Goal: Transaction & Acquisition: Purchase product/service

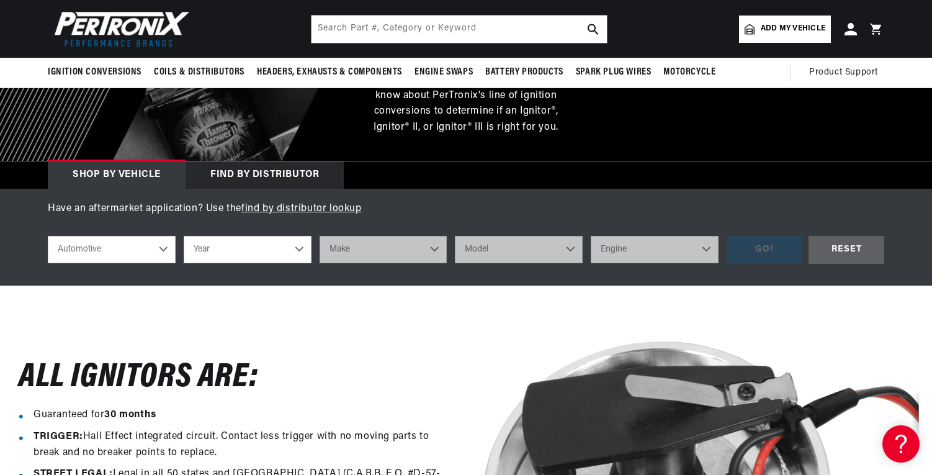
scroll to position [0, 1550]
click at [125, 250] on select "Automotive Agricultural Industrial Marine Motorcycle" at bounding box center [112, 249] width 128 height 27
click at [105, 253] on select "Automotive Agricultural Industrial Marine Motorcycle" at bounding box center [112, 249] width 128 height 27
click at [248, 247] on select "Year 2022 2021 2020 2019 2018 2017 2016 2015 2014 2013 2012 2011 2010 2009 2008…" at bounding box center [248, 249] width 128 height 27
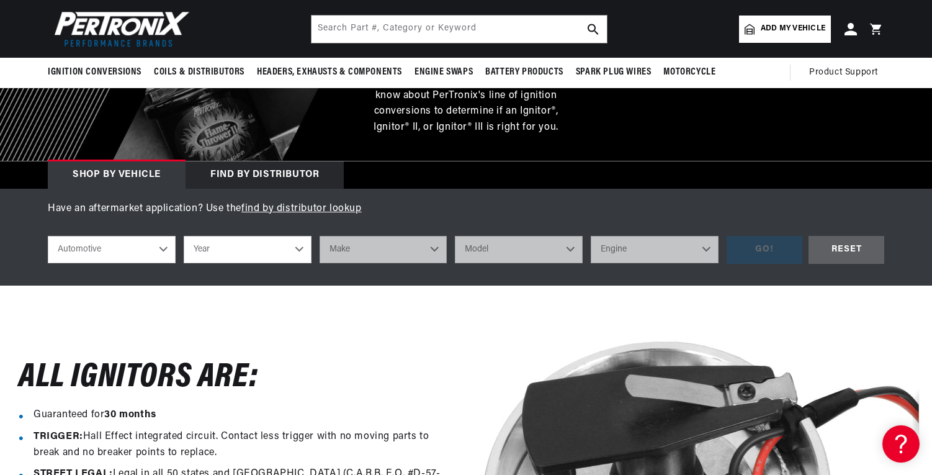
select select "1969"
click at [184, 236] on select "Year 2022 2021 2020 2019 2018 2017 2016 2015 2014 2013 2012 2011 2010 2009 2008…" at bounding box center [248, 249] width 128 height 27
select select "1969"
click at [389, 256] on select "Make Alfa Romeo American Motors Aston Martin Austin Austin Healey Avanti BMW Bu…" at bounding box center [384, 249] width 128 height 27
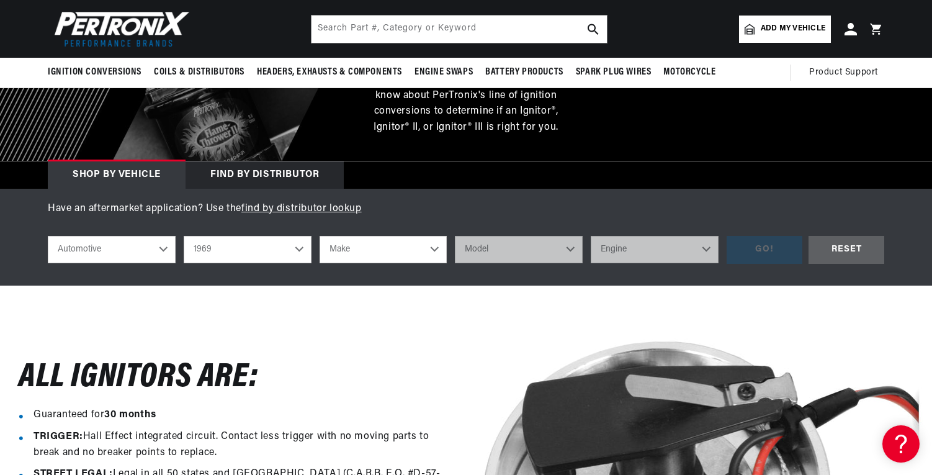
select select "Ford"
click at [320, 236] on select "Make Alfa Romeo American Motors Aston Martin Austin Austin Healey Avanti BMW Bu…" at bounding box center [384, 249] width 128 height 27
select select "Ford"
click at [510, 253] on select "Model Bronco Country Sedan Country Squire Custom Custom 500 E-100 Econoline E-2…" at bounding box center [519, 249] width 128 height 27
select select "[GEOGRAPHIC_DATA]"
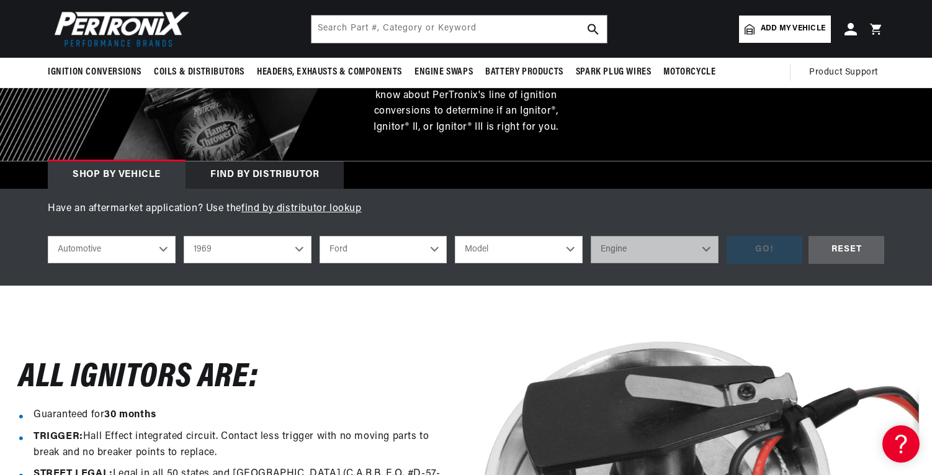
click at [455, 236] on select "Model Bronco Country Sedan Country Squire Custom Custom 500 E-100 Econoline E-2…" at bounding box center [519, 249] width 128 height 27
select select "[GEOGRAPHIC_DATA]"
click at [659, 248] on select "Engine 6.6L 7.5L 200cid / 3.3L 250cid / 4.1L 302cid / 5.0L 351cid / 5.8L 351W 3…" at bounding box center [655, 249] width 128 height 27
select select "428cid-7.0L"
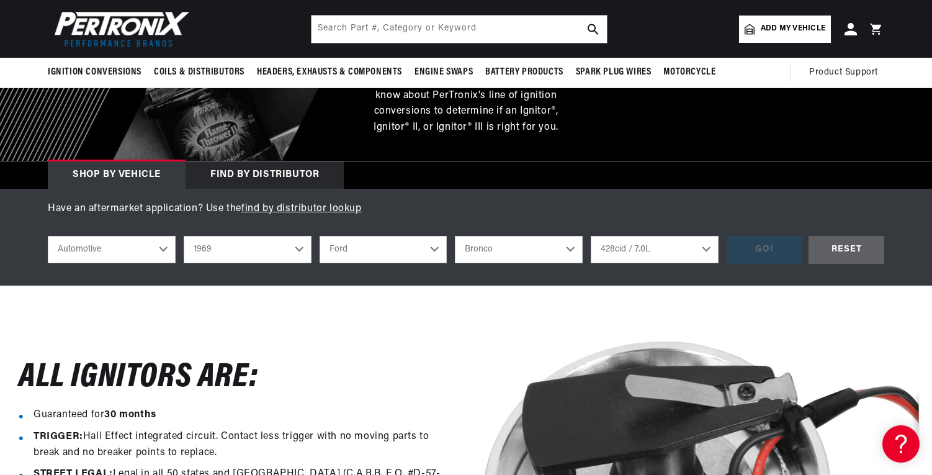
click at [591, 236] on select "Engine 6.6L 7.5L 200cid / 3.3L 250cid / 4.1L 302cid / 5.0L 351cid / 5.8L 351W 3…" at bounding box center [655, 249] width 128 height 27
select select "428cid-7.0L"
click at [768, 246] on div "GO!" at bounding box center [765, 250] width 76 height 28
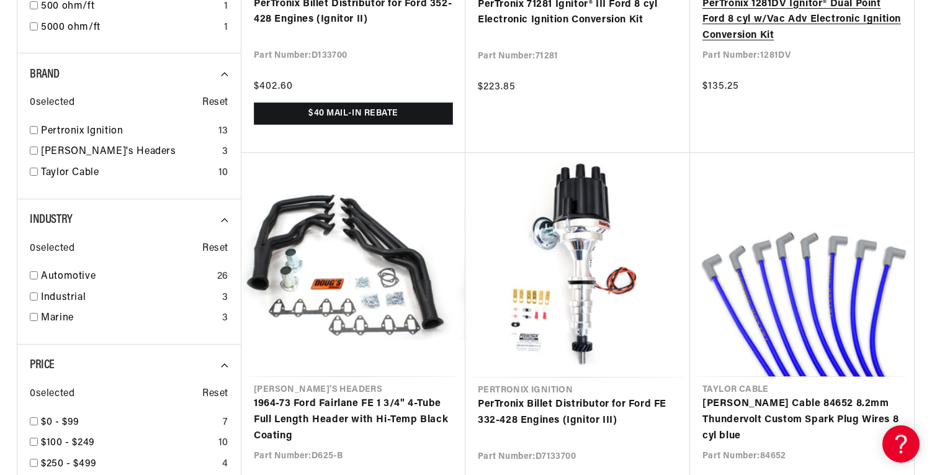
scroll to position [1376, 0]
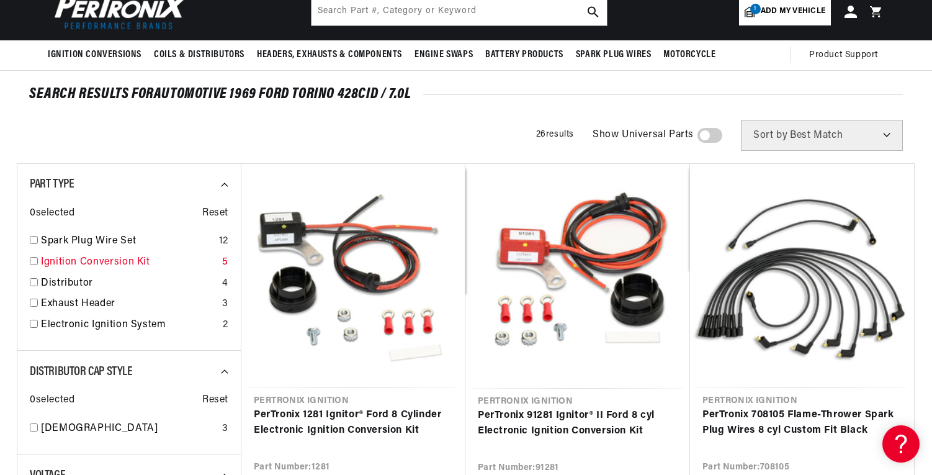
scroll to position [0, 1550]
click at [34, 259] on input "checkbox" at bounding box center [34, 261] width 8 height 8
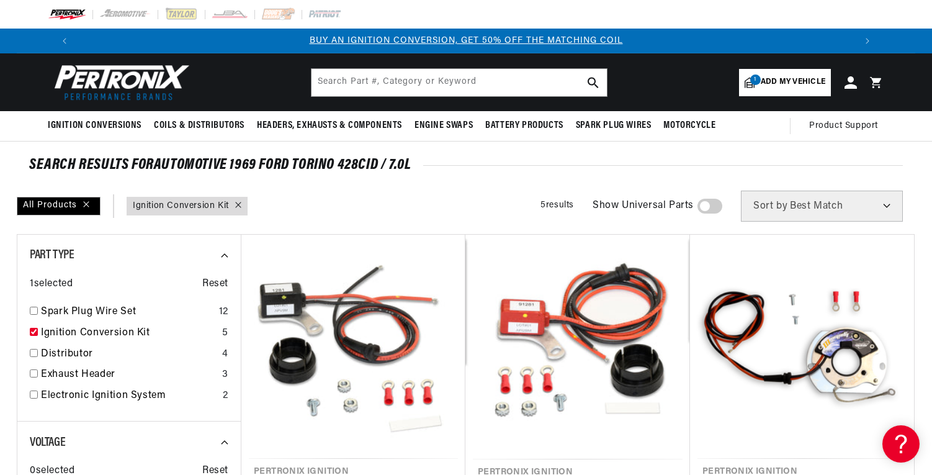
click at [189, 208] on link "Part Type : Ignition Conversion Kit" at bounding box center [181, 206] width 96 height 14
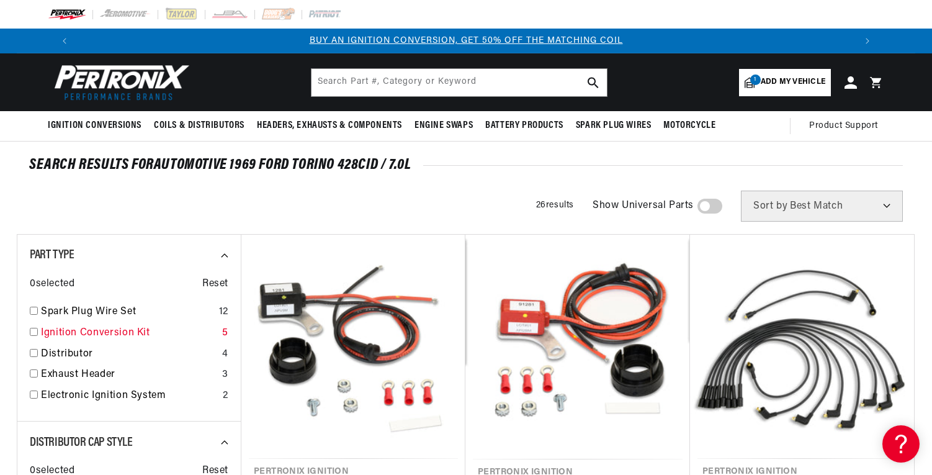
click at [32, 334] on input "checkbox" at bounding box center [34, 332] width 8 height 8
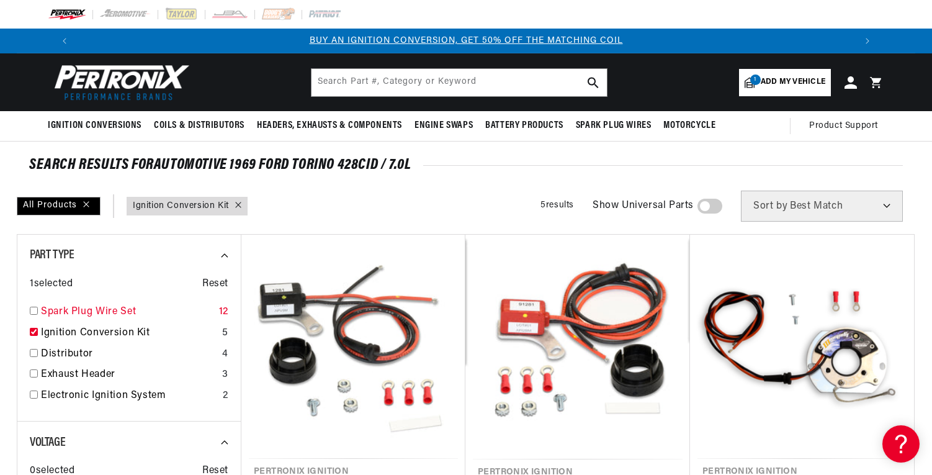
checkbox input "true"
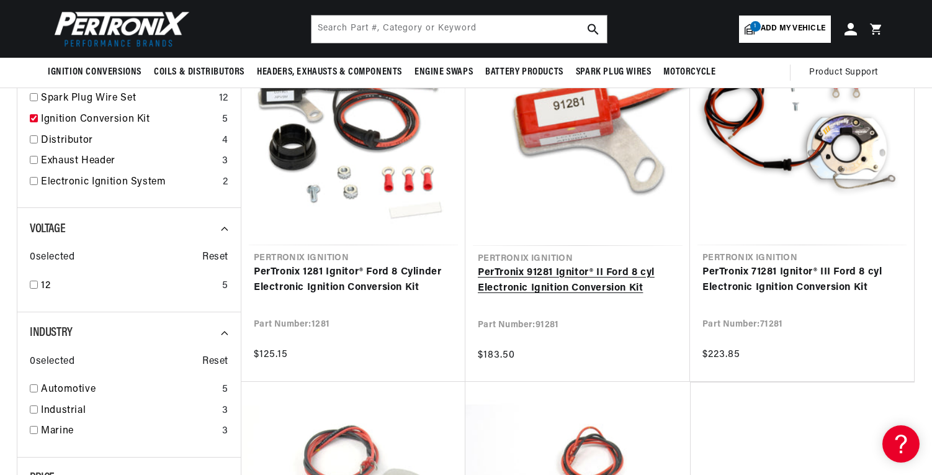
scroll to position [0, 775]
click at [559, 273] on link "PerTronix 91281 Ignitor® II Ford 8 cyl Electronic Ignition Conversion Kit" at bounding box center [578, 281] width 200 height 32
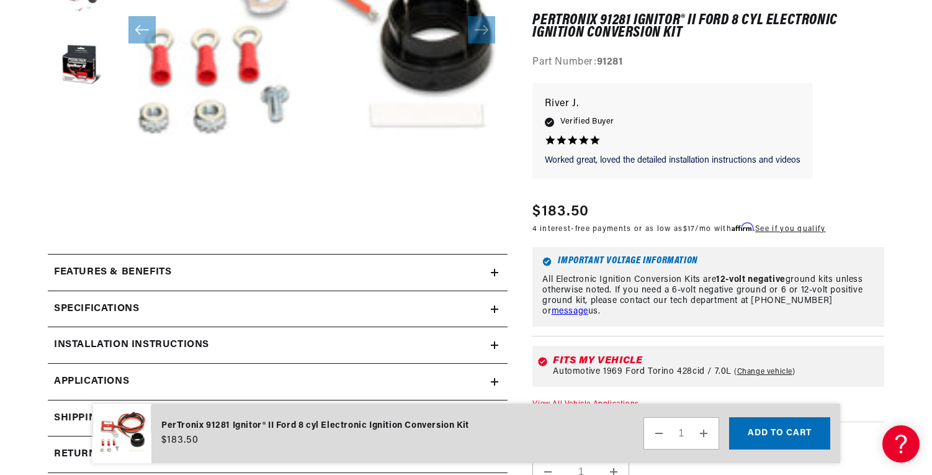
scroll to position [499, 0]
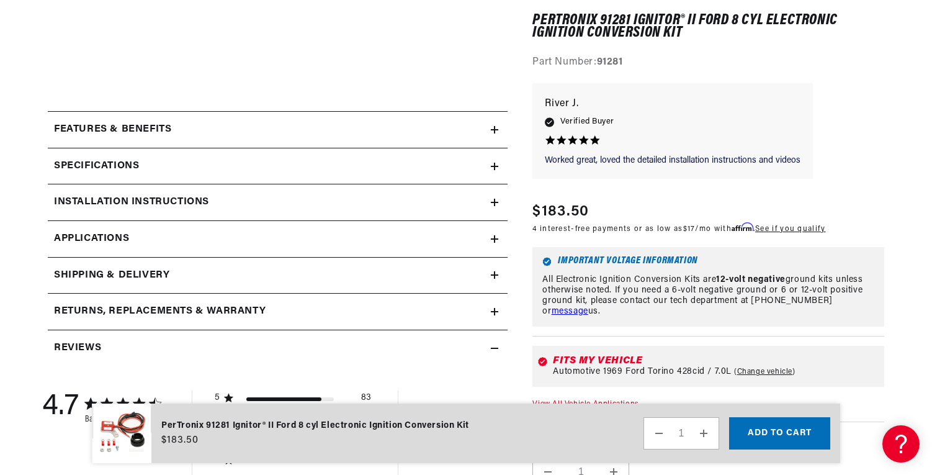
click at [119, 165] on h2 "Specifications" at bounding box center [96, 166] width 85 height 16
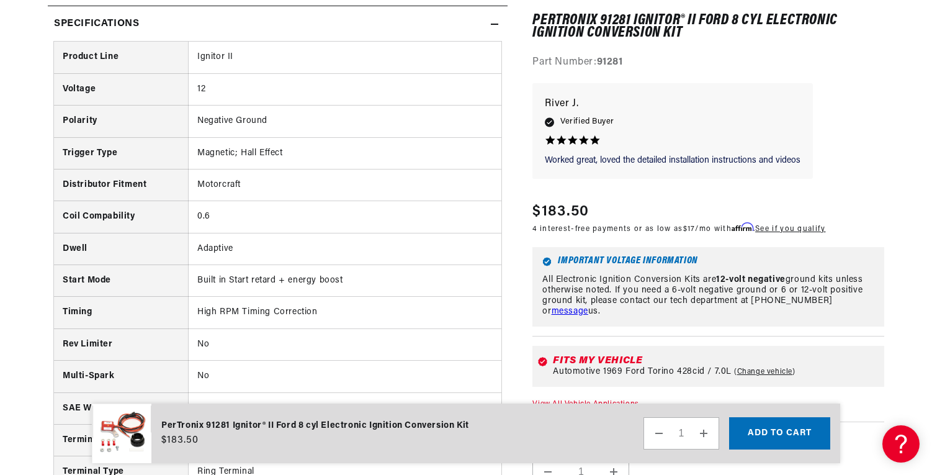
scroll to position [0, 0]
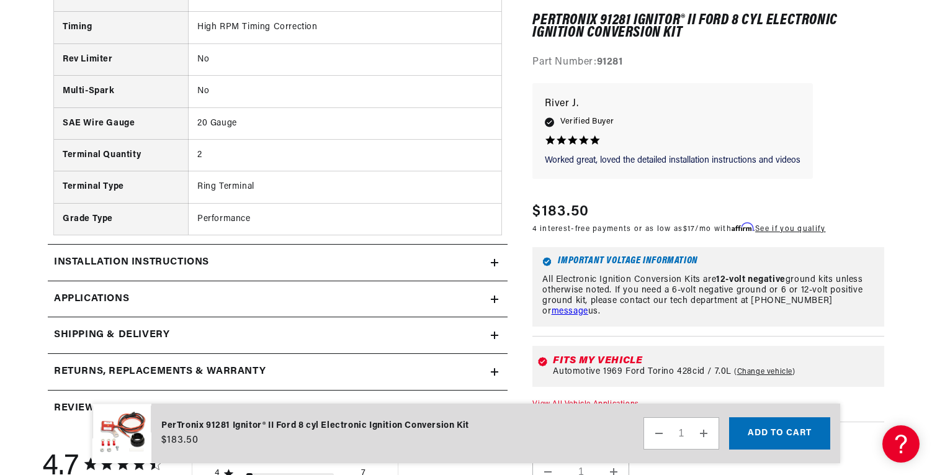
click at [131, 294] on link "Applications" at bounding box center [278, 299] width 460 height 37
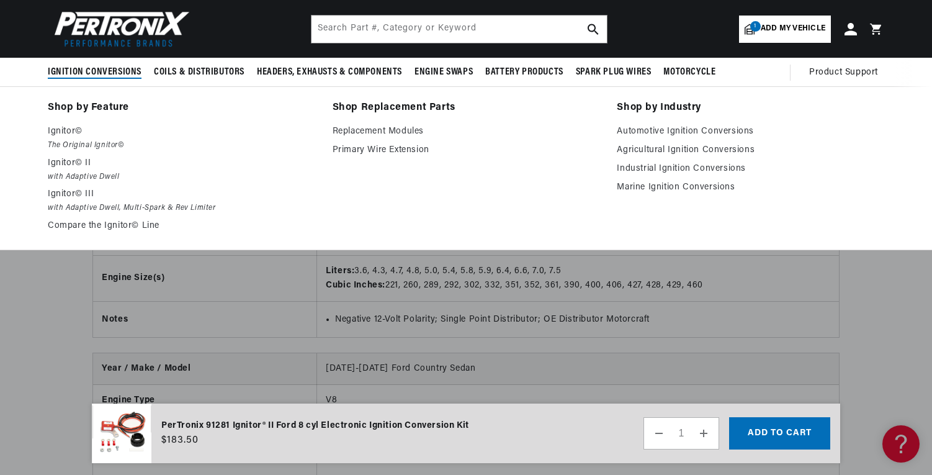
click at [300, 199] on p "Ignitor© III" at bounding box center [182, 194] width 268 height 15
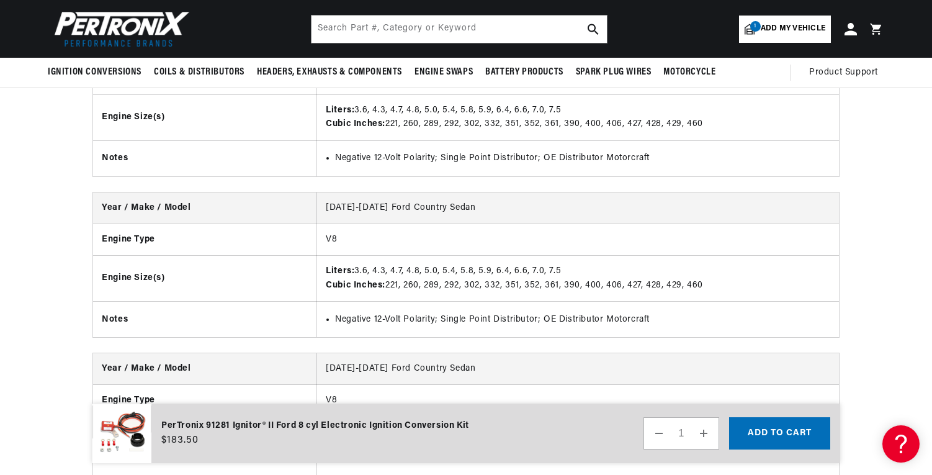
scroll to position [2348, 0]
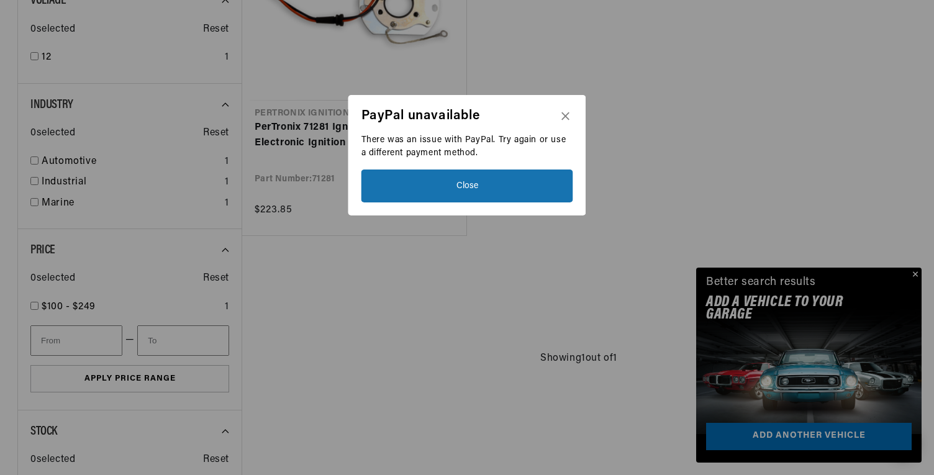
scroll to position [0, 1550]
